Goal: Transaction & Acquisition: Download file/media

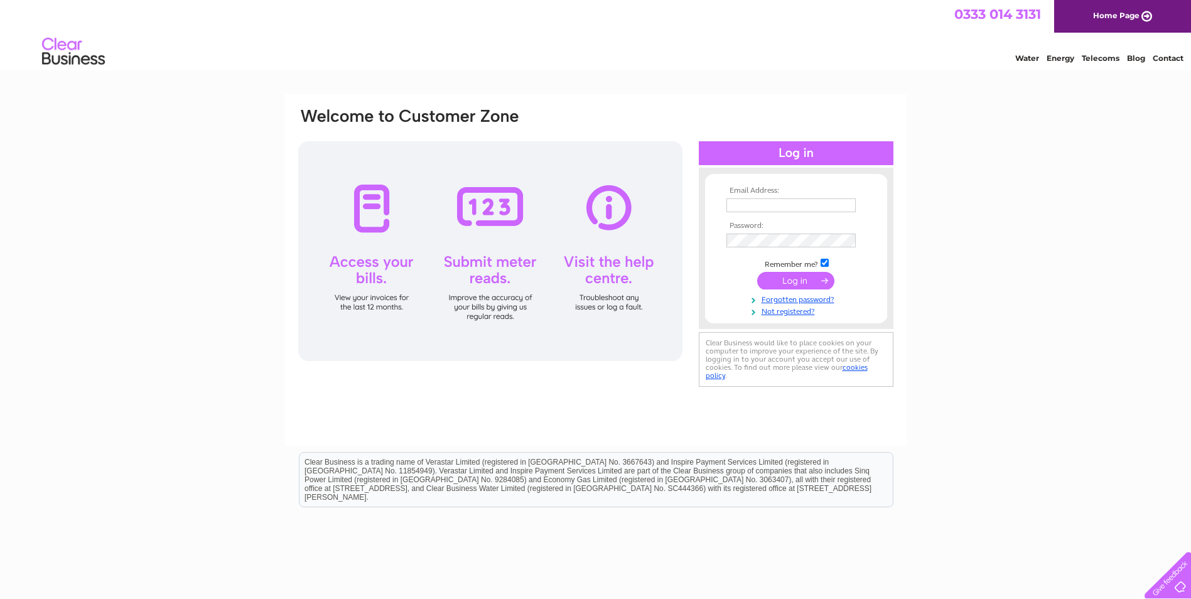
type input "elizabeth@lifeatwork.co.uk"
click at [787, 277] on input "submit" at bounding box center [795, 281] width 77 height 18
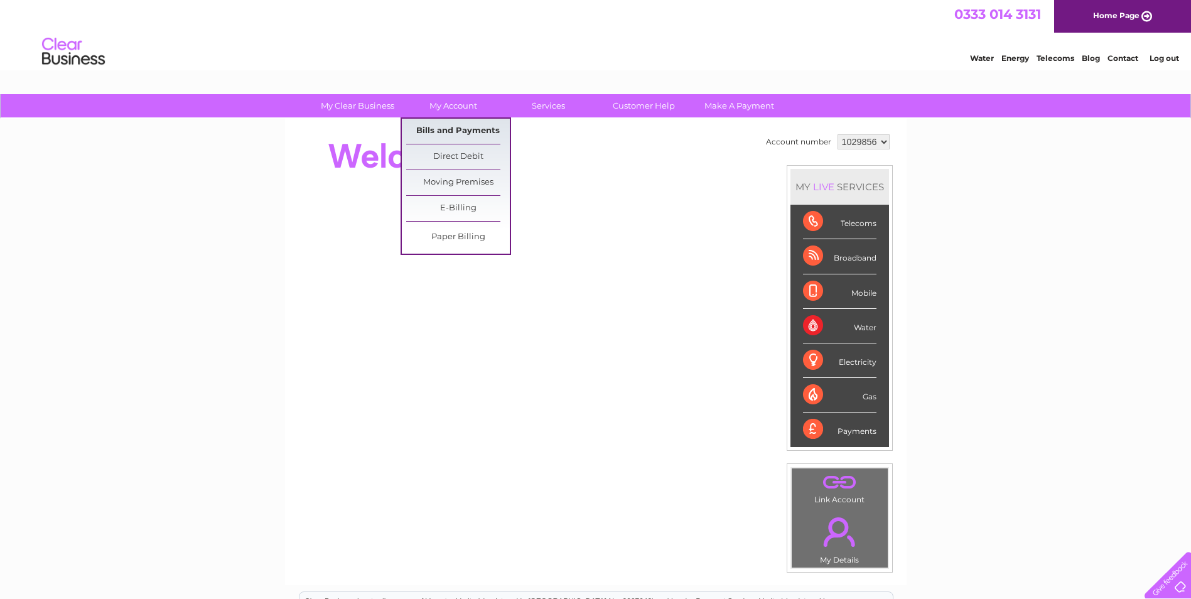
click at [458, 131] on link "Bills and Payments" at bounding box center [458, 131] width 104 height 25
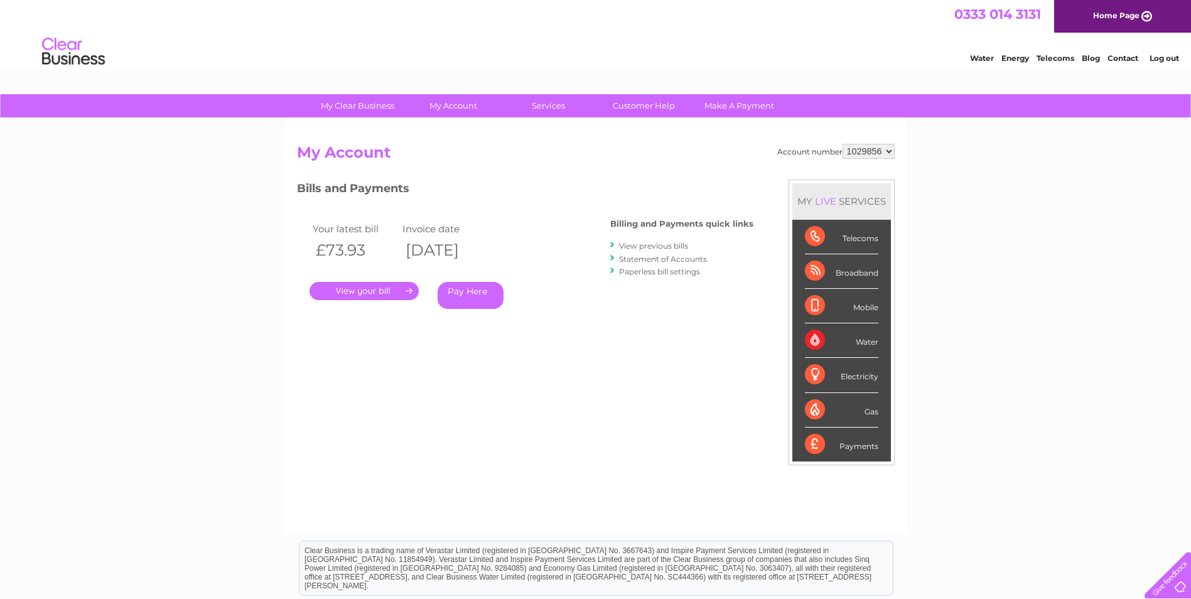
click at [680, 245] on link "View previous bills" at bounding box center [653, 245] width 69 height 9
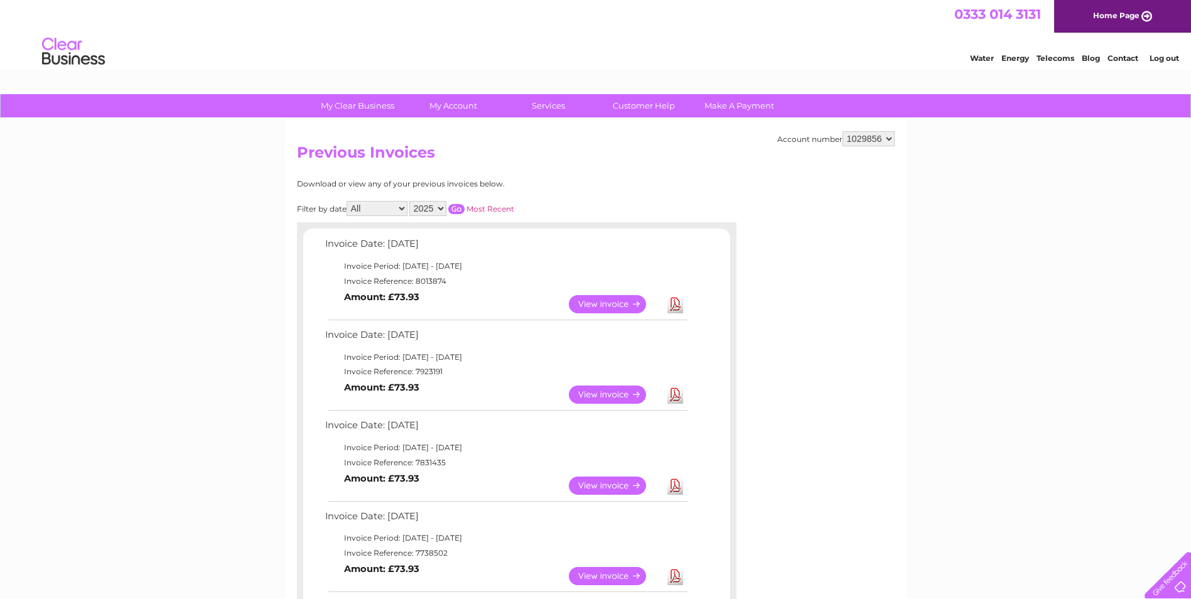
click at [600, 398] on link "View" at bounding box center [615, 394] width 92 height 18
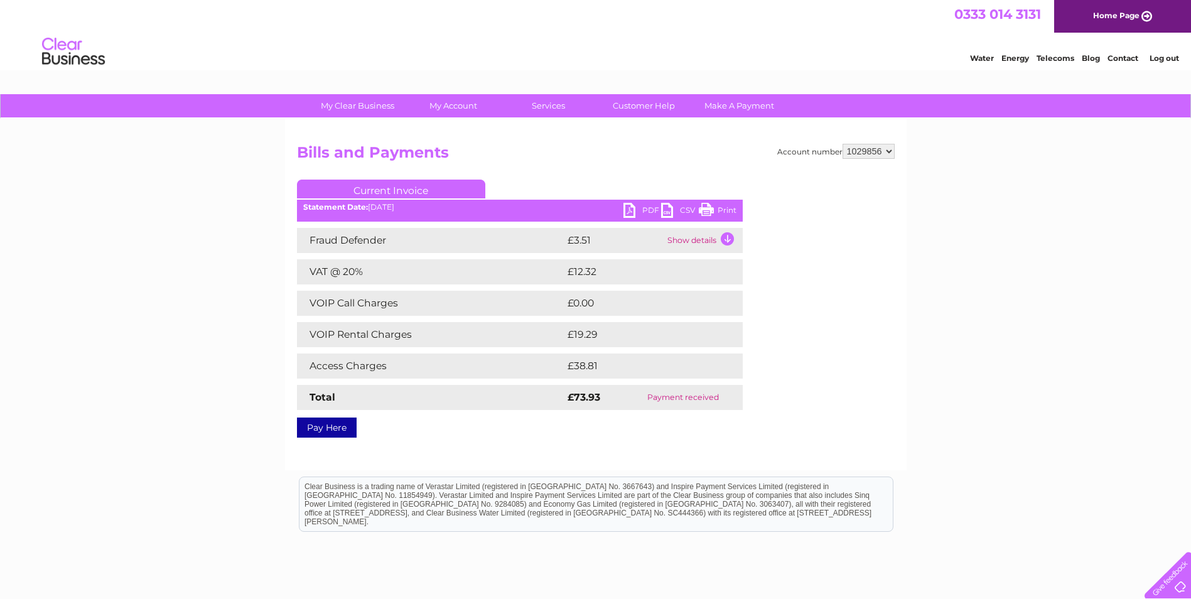
click at [639, 204] on link "PDF" at bounding box center [642, 212] width 38 height 18
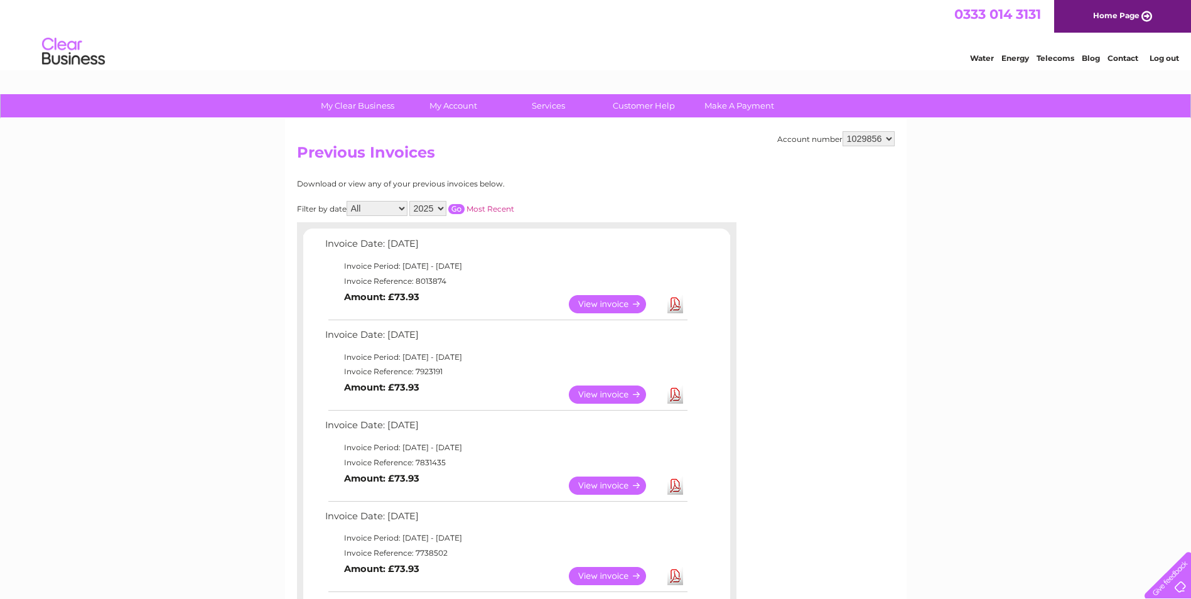
scroll to position [146, 0]
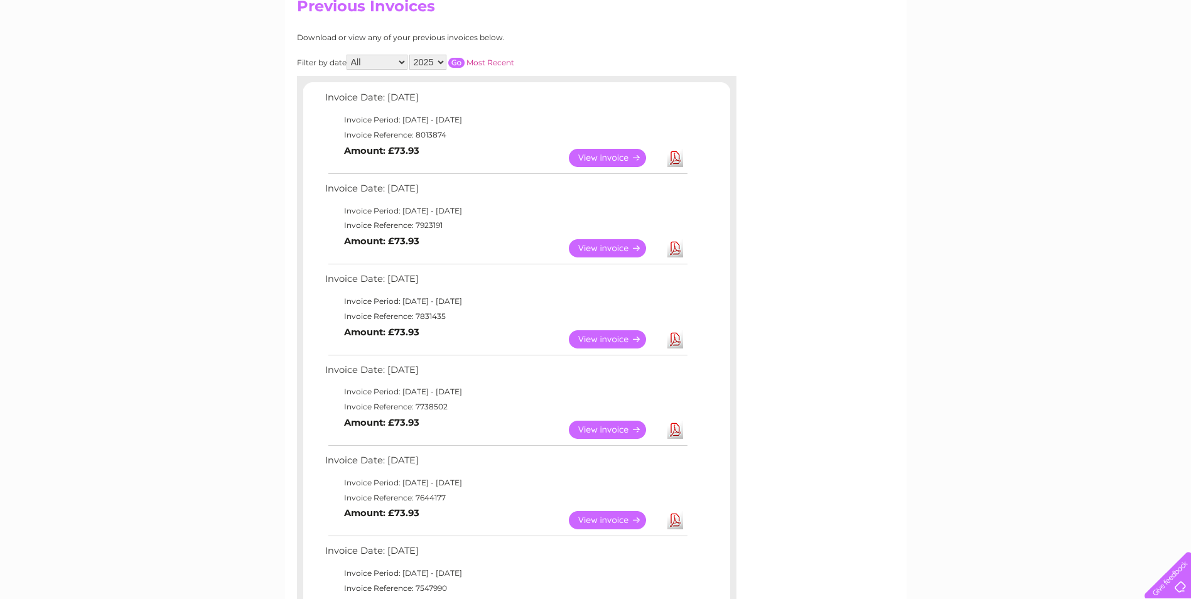
click at [679, 429] on link "Download" at bounding box center [675, 430] width 16 height 18
click at [679, 523] on link "Download" at bounding box center [675, 520] width 16 height 18
